Goal: Information Seeking & Learning: Find specific fact

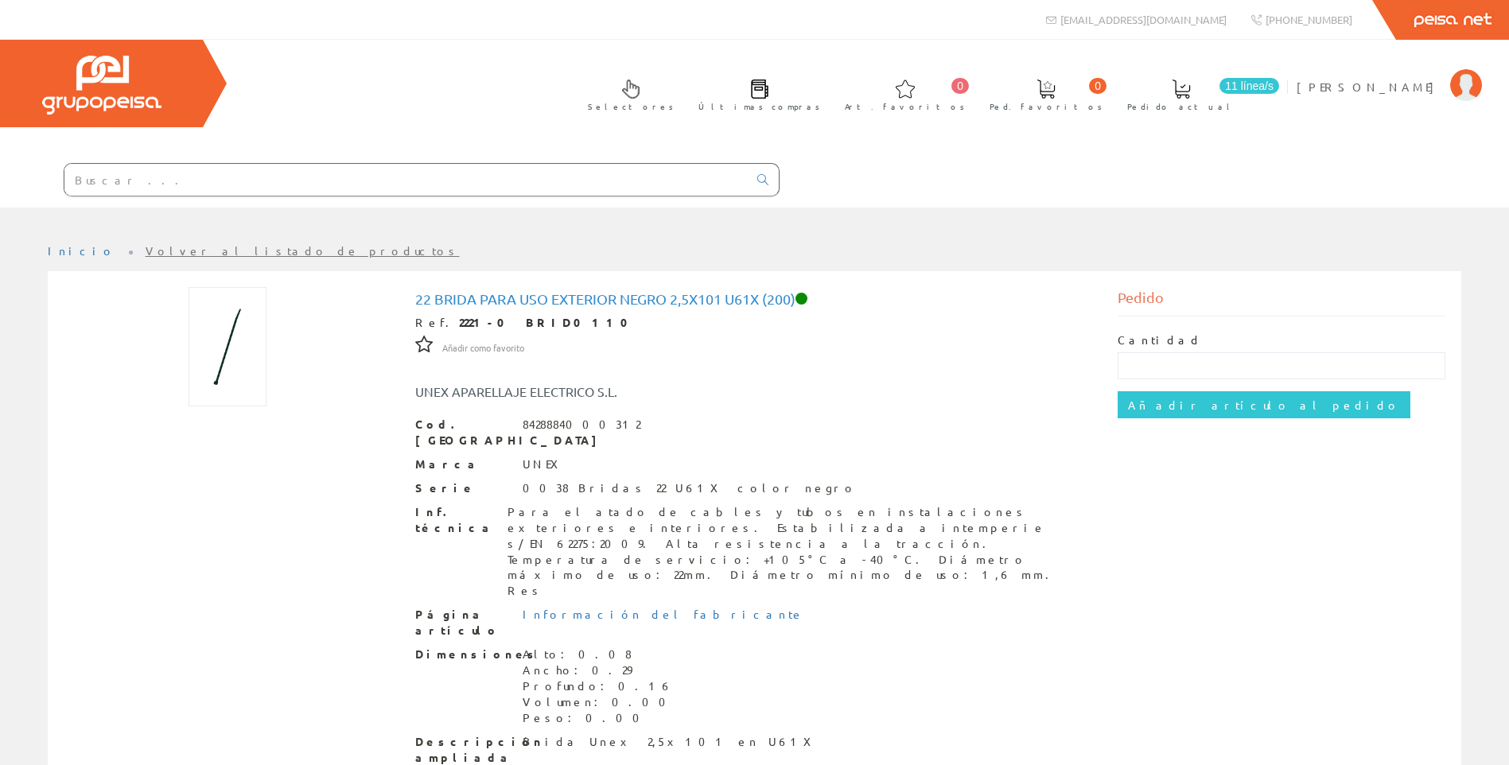
scroll to position [101, 0]
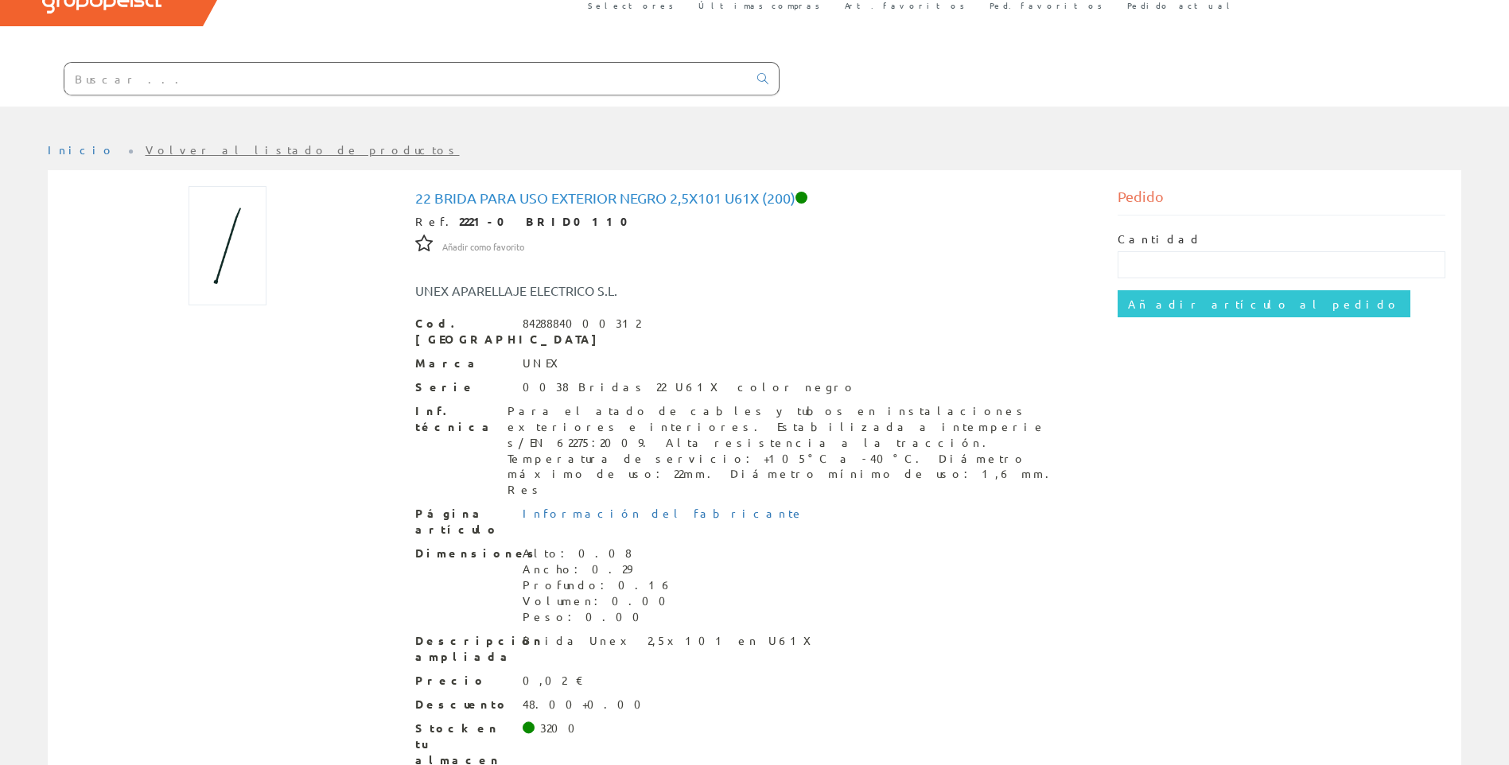
click at [254, 74] on input "text" at bounding box center [405, 79] width 683 height 32
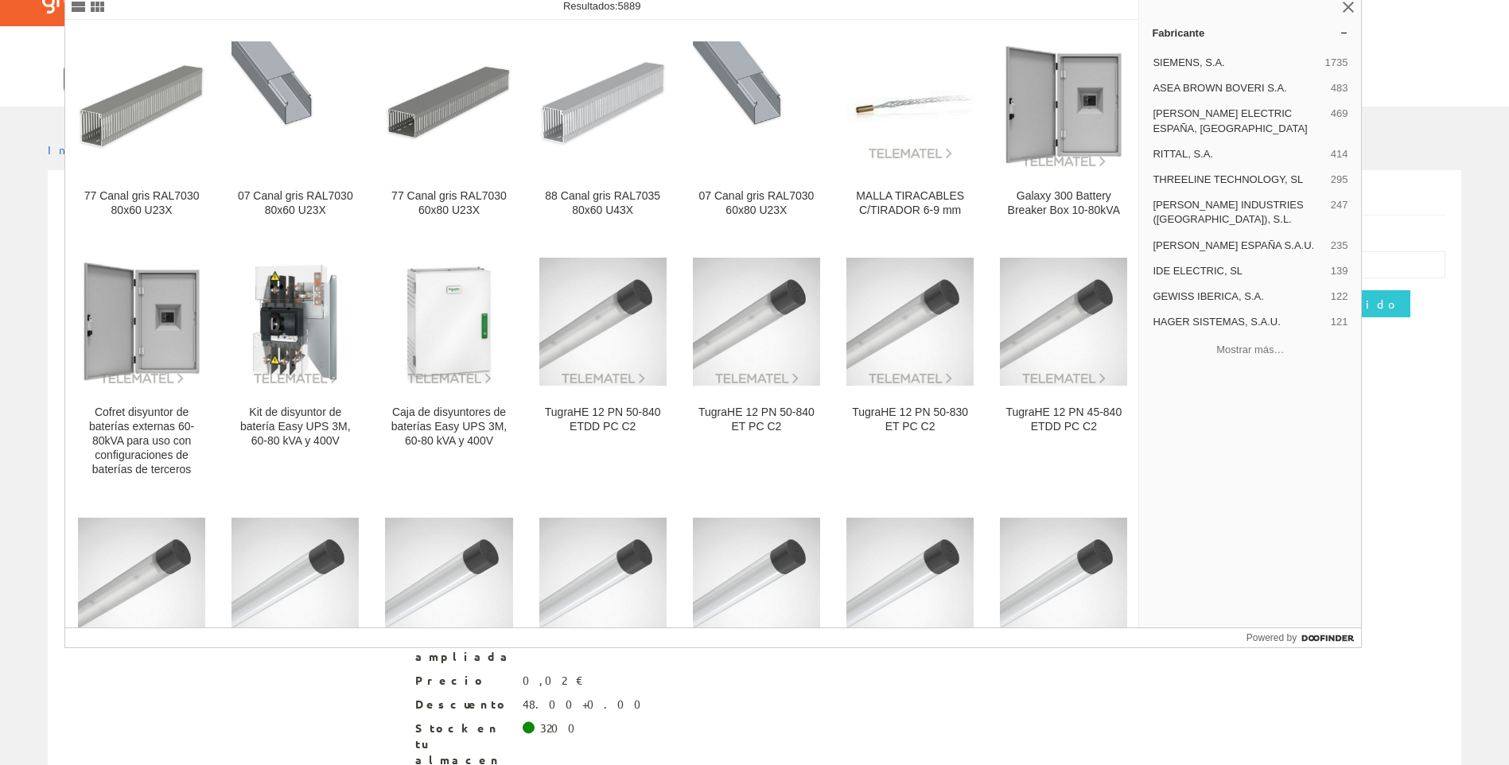
type input "80.60.88"
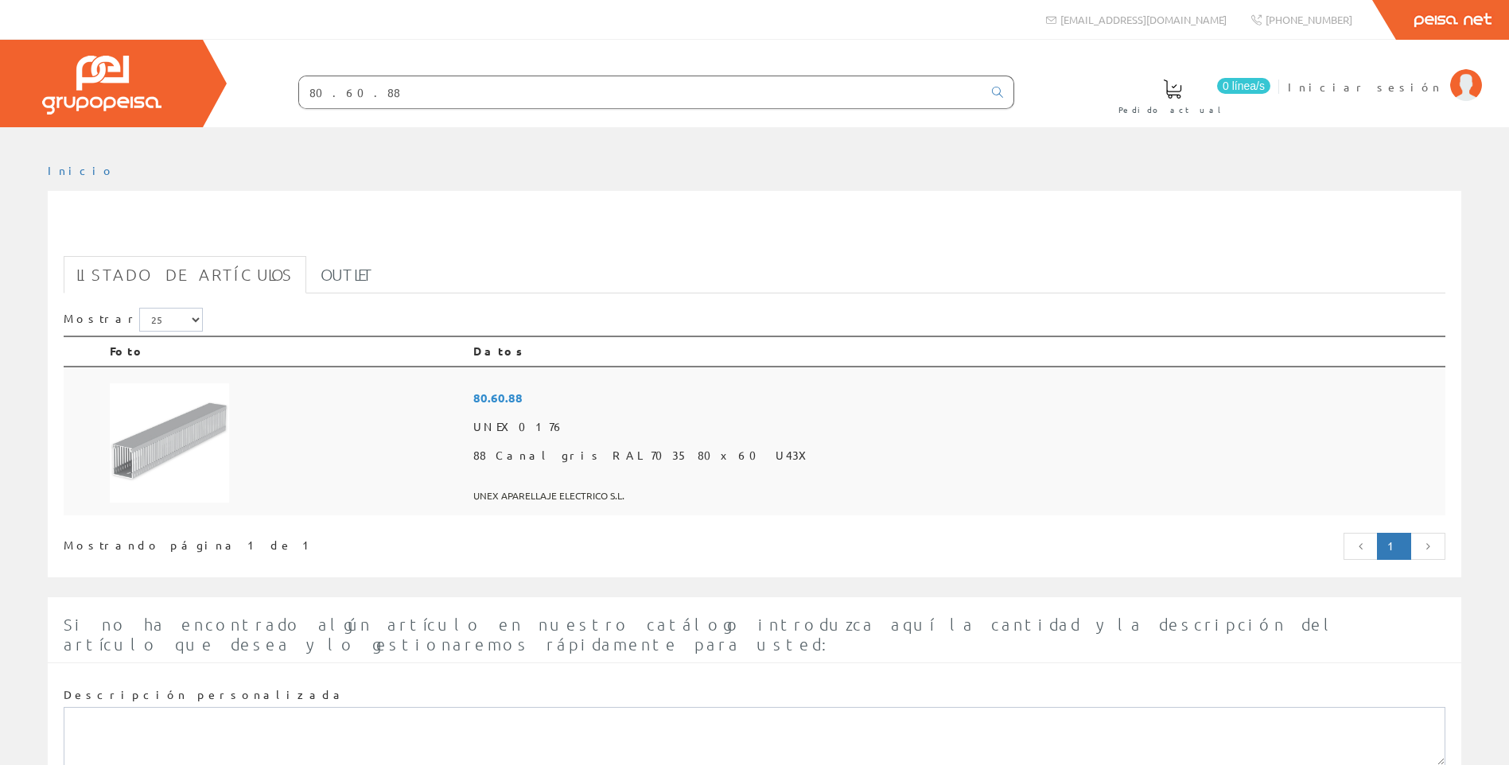
click at [194, 410] on img at bounding box center [169, 442] width 119 height 119
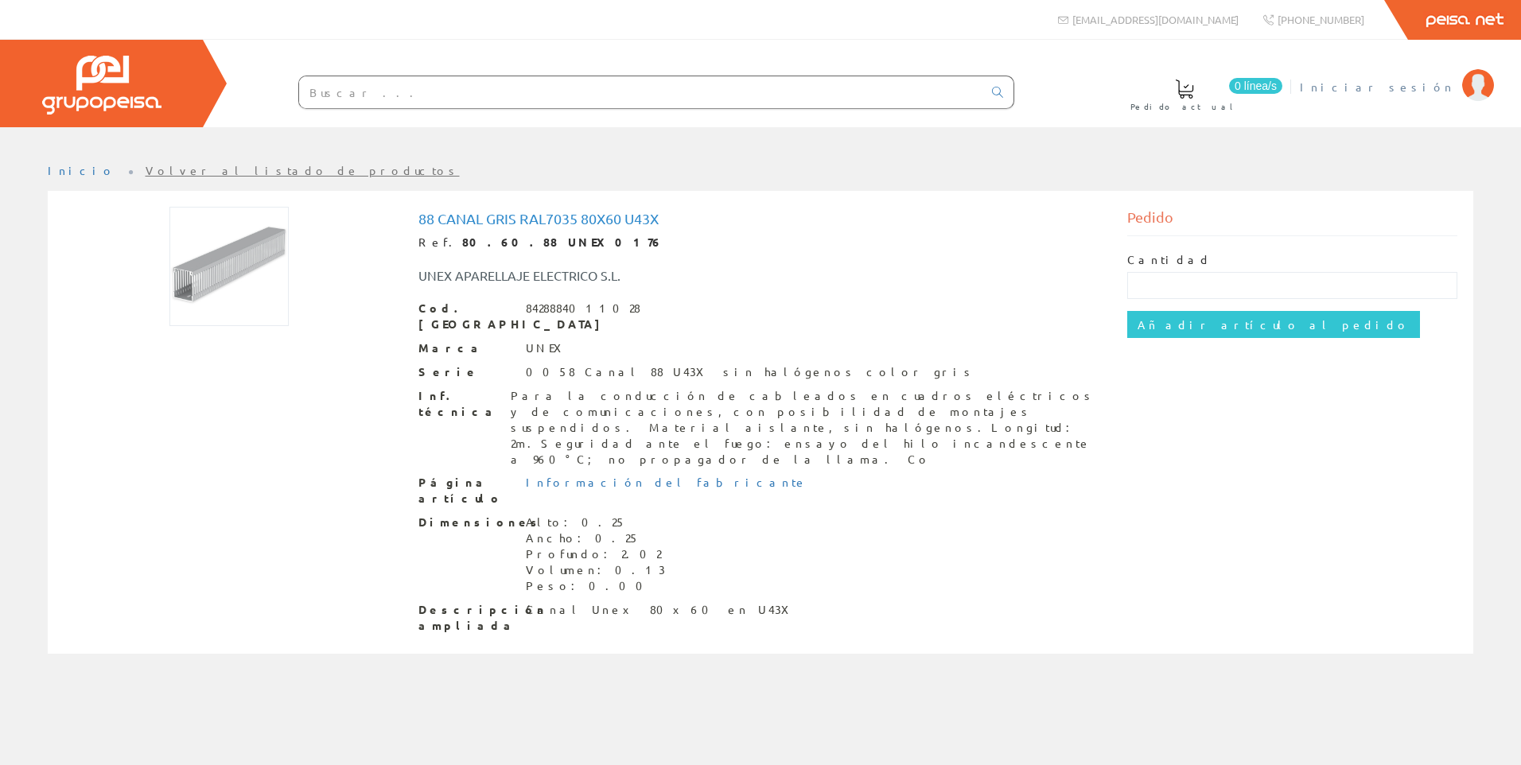
click at [1420, 81] on span "Iniciar sesión" at bounding box center [1377, 87] width 154 height 16
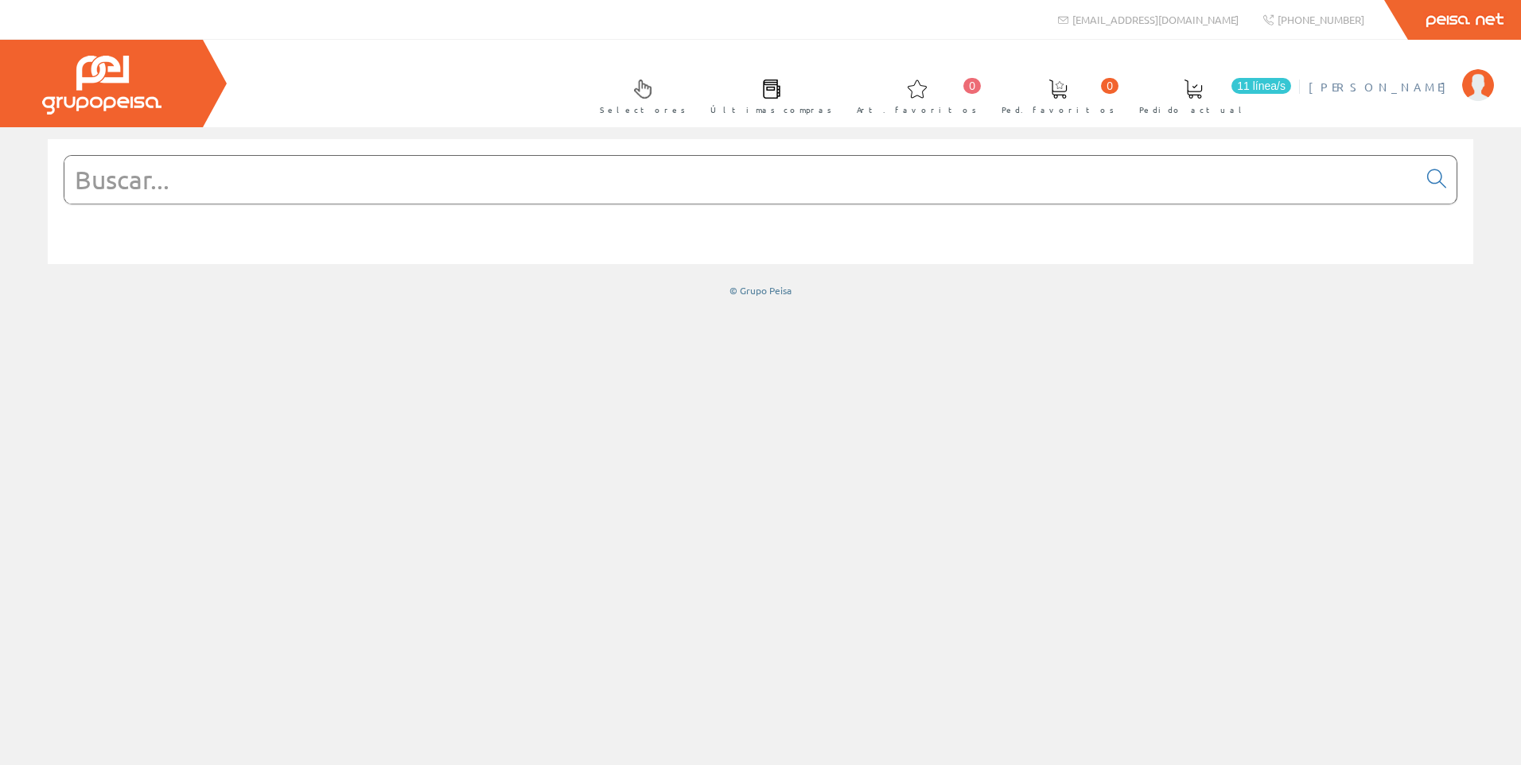
click at [1427, 82] on span "[PERSON_NAME]" at bounding box center [1382, 87] width 146 height 16
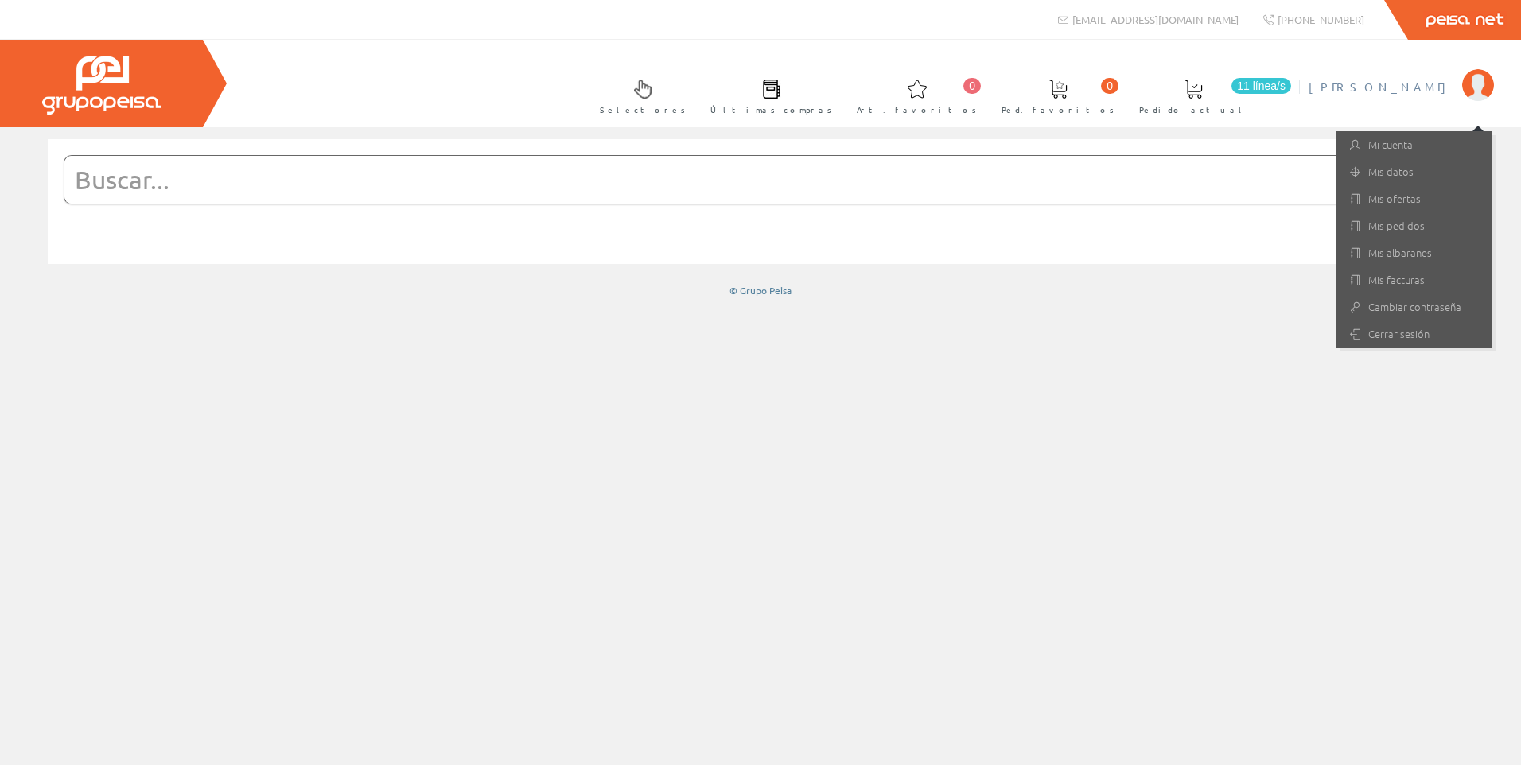
click at [738, 179] on input "text" at bounding box center [740, 180] width 1353 height 48
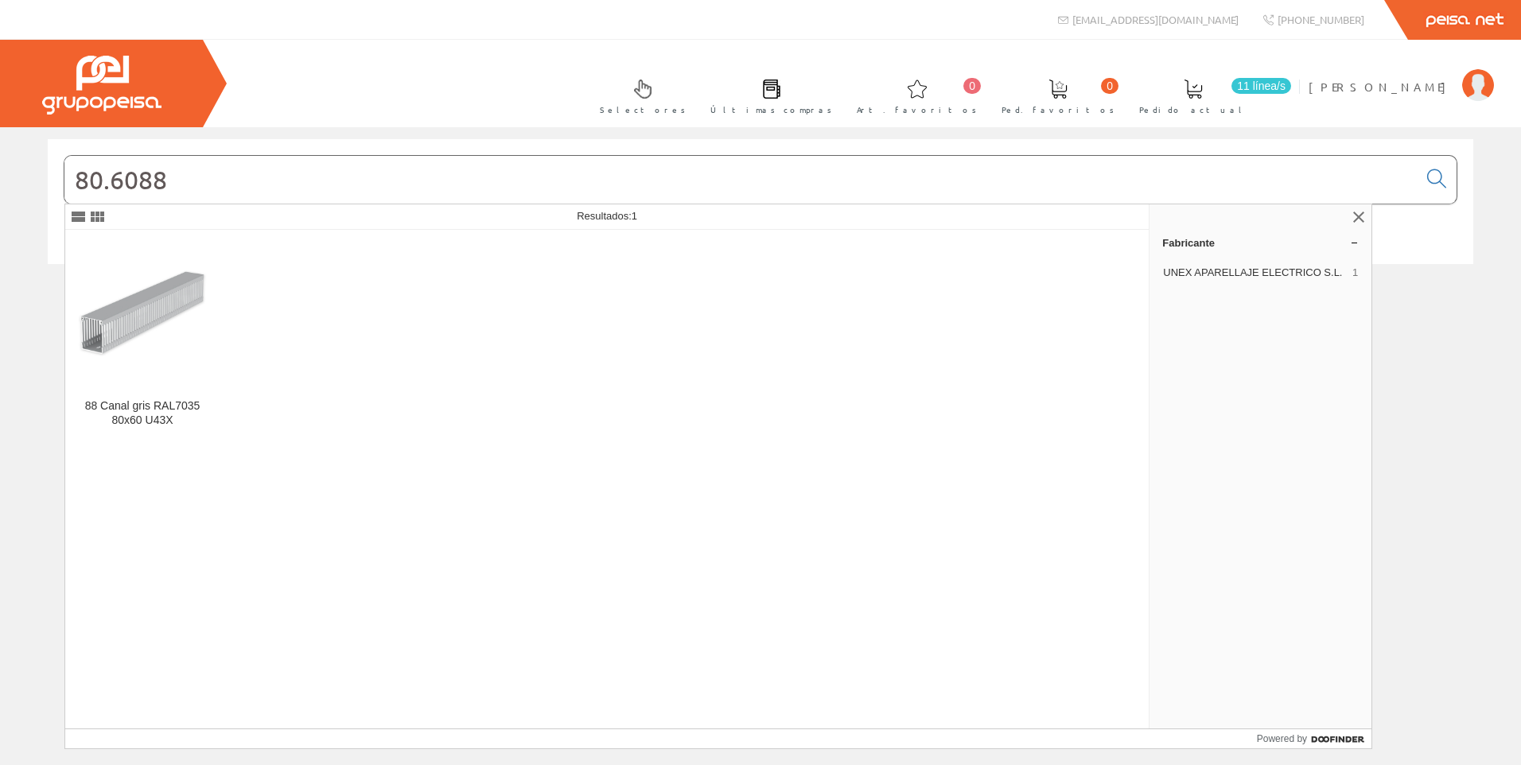
click at [136, 183] on input "80.6088" at bounding box center [740, 180] width 1353 height 48
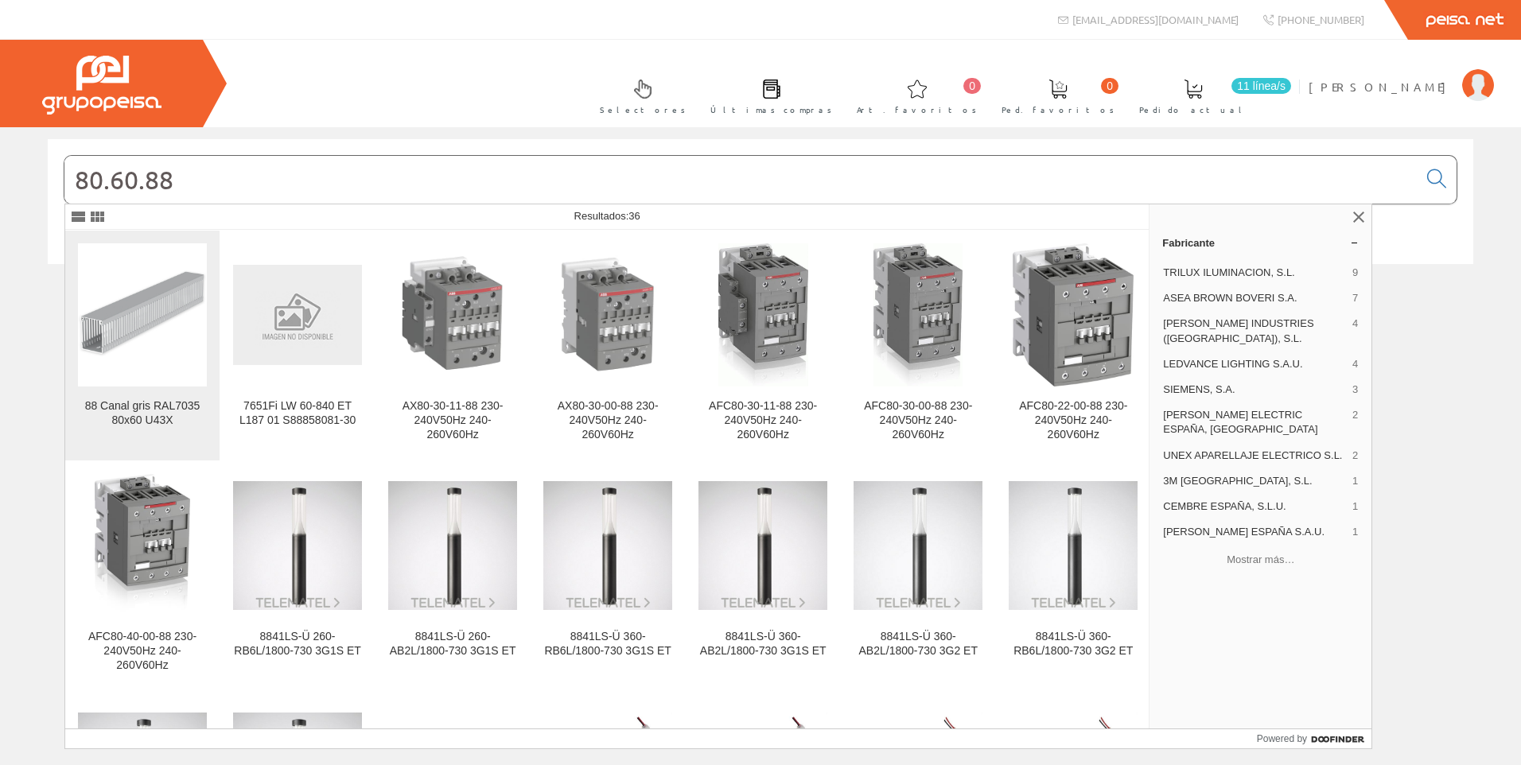
type input "80.60.88"
click at [118, 295] on img at bounding box center [142, 315] width 129 height 129
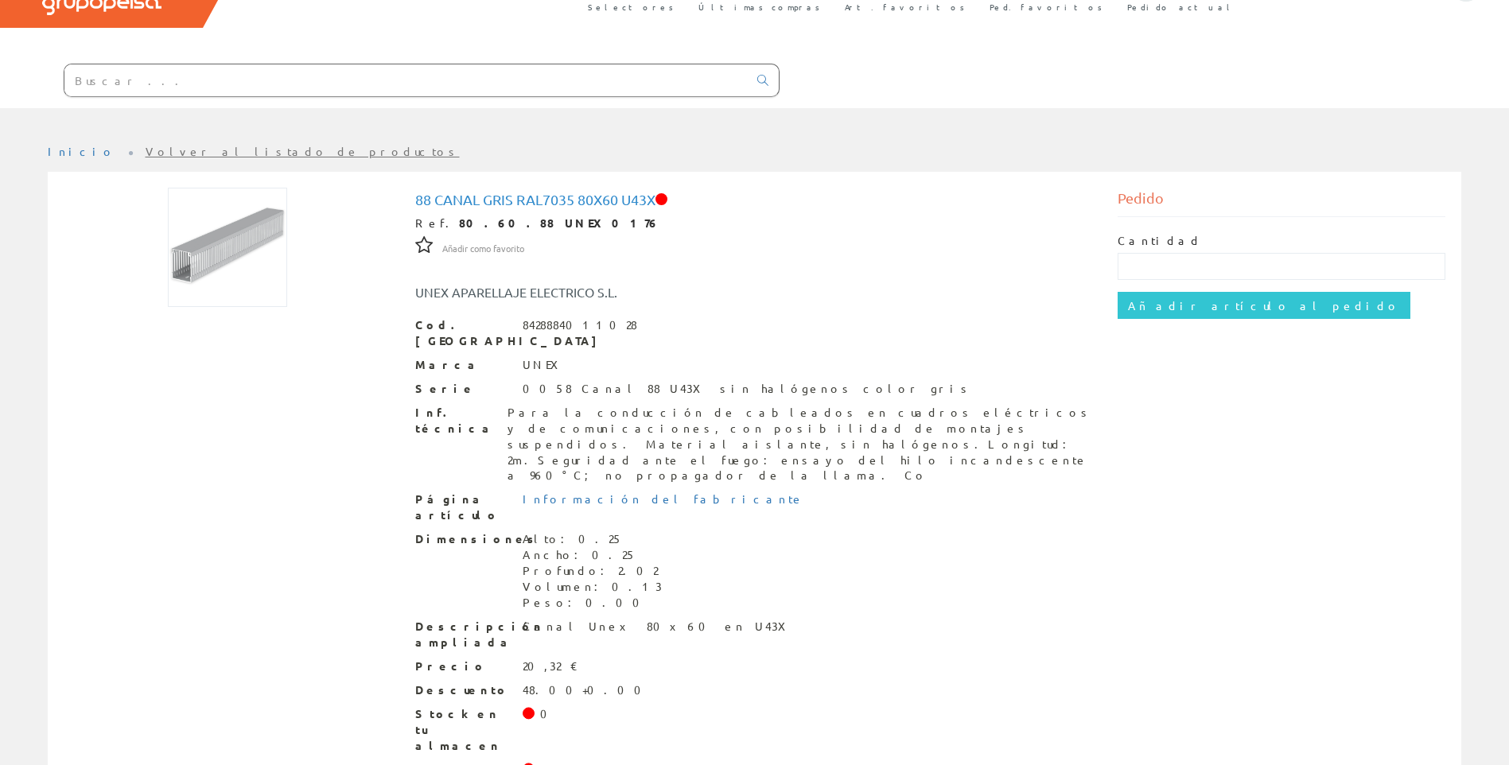
scroll to position [101, 0]
